Goal: Navigation & Orientation: Find specific page/section

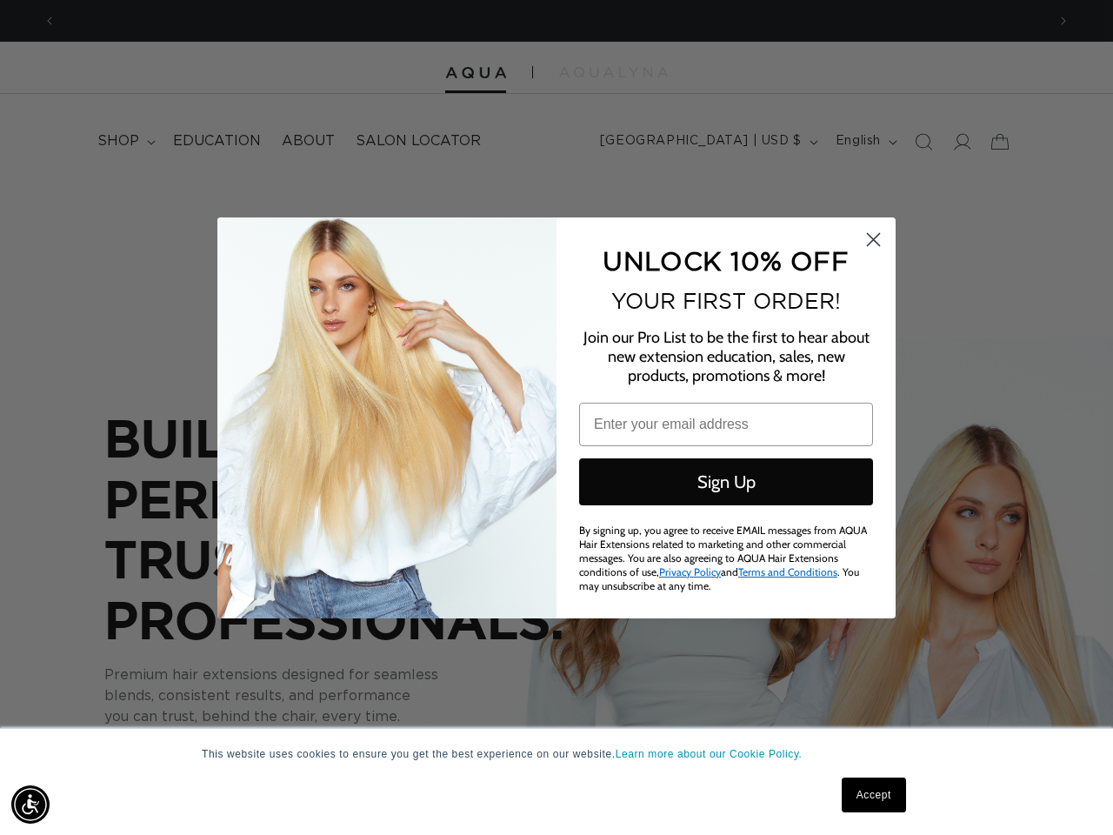
scroll to position [0, 1980]
